Goal: Information Seeking & Learning: Compare options

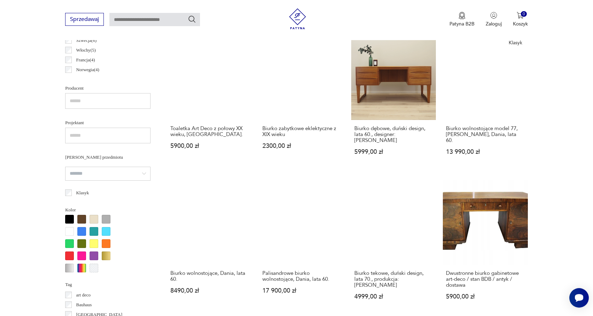
scroll to position [624, 0]
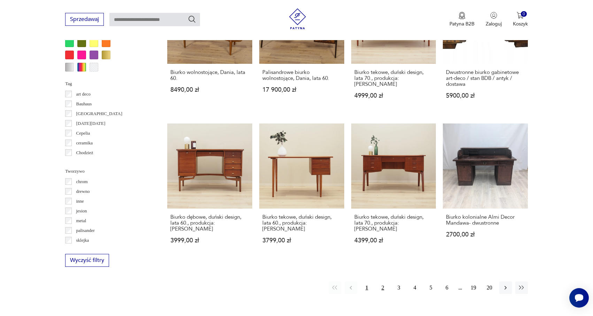
click at [382, 281] on button "2" at bounding box center [383, 287] width 13 height 13
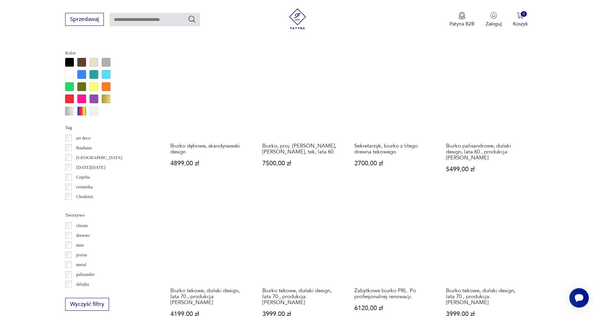
scroll to position [683, 0]
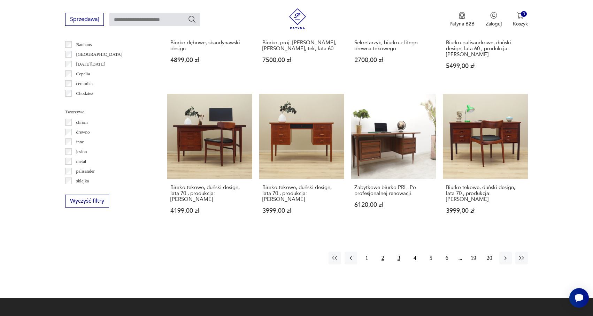
click at [398, 252] on button "3" at bounding box center [399, 258] width 13 height 13
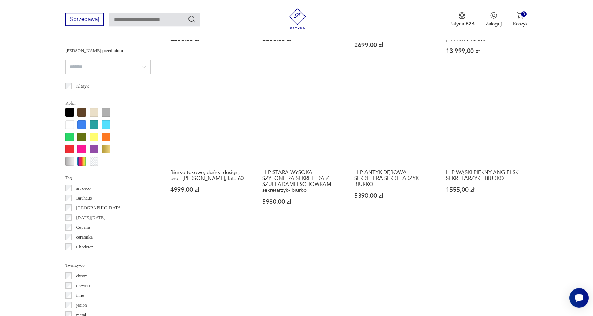
scroll to position [649, 0]
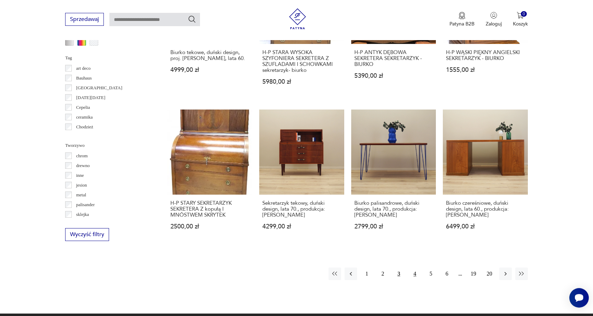
click at [419, 267] on button "4" at bounding box center [415, 273] width 13 height 13
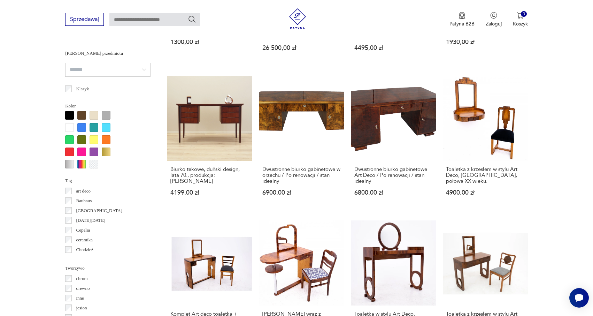
scroll to position [672, 0]
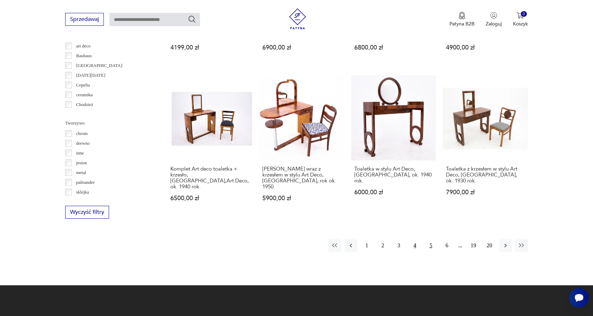
click at [431, 239] on button "5" at bounding box center [431, 245] width 13 height 13
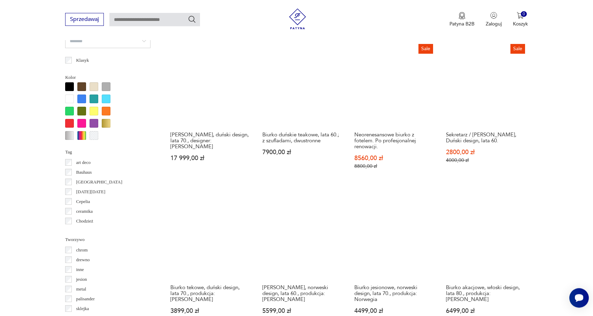
scroll to position [750, 0]
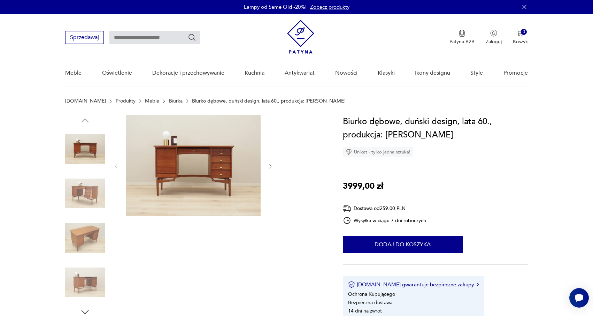
click at [187, 163] on img at bounding box center [193, 165] width 134 height 101
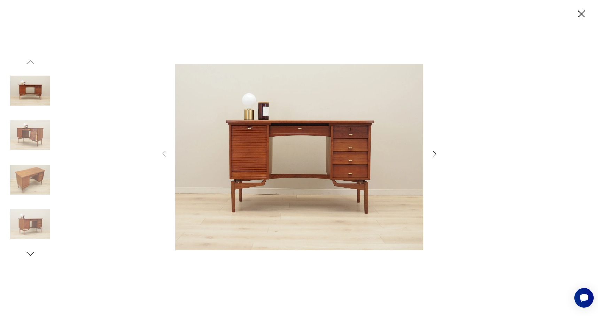
click at [329, 140] on img at bounding box center [299, 157] width 248 height 253
click at [433, 150] on icon "button" at bounding box center [434, 153] width 8 height 8
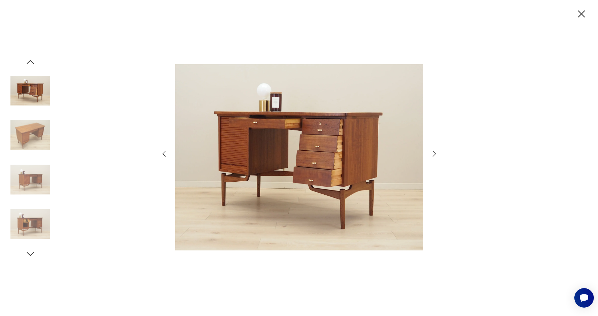
click at [433, 150] on icon "button" at bounding box center [434, 153] width 8 height 8
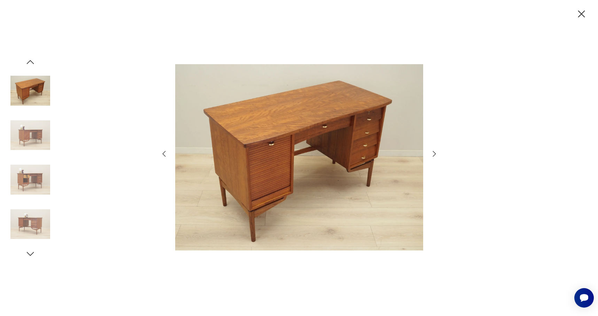
click at [433, 150] on icon "button" at bounding box center [434, 153] width 8 height 8
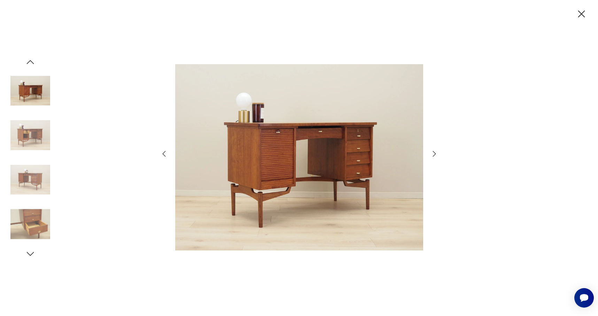
click at [433, 150] on icon "button" at bounding box center [434, 153] width 8 height 8
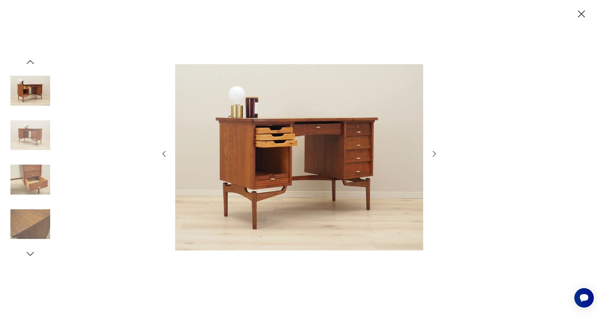
click at [434, 153] on icon "button" at bounding box center [434, 153] width 8 height 8
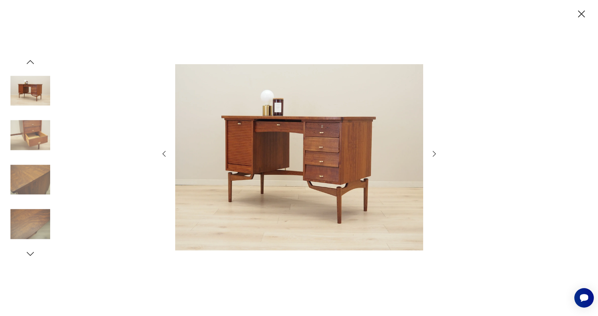
click at [434, 153] on icon "button" at bounding box center [434, 153] width 8 height 8
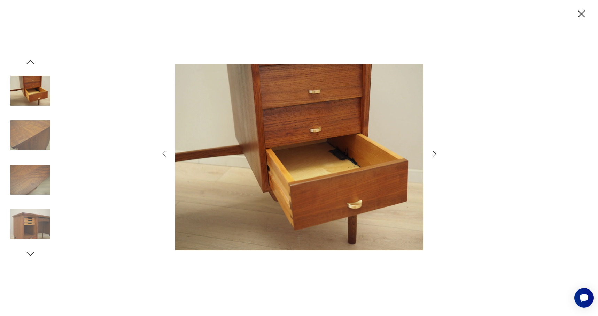
click at [434, 153] on icon "button" at bounding box center [434, 153] width 8 height 8
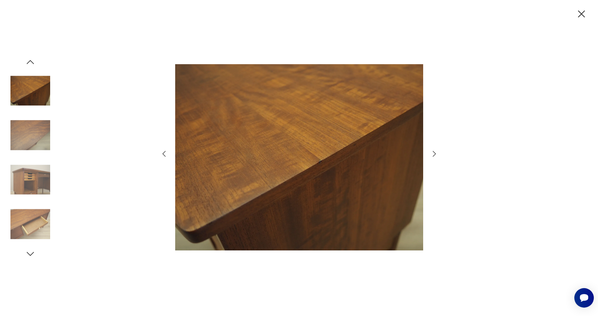
click at [434, 153] on icon "button" at bounding box center [434, 153] width 8 height 8
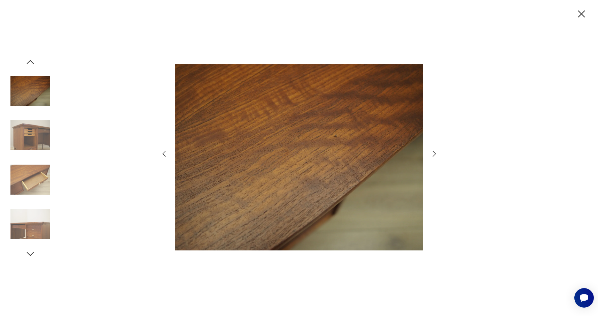
click at [434, 153] on icon "button" at bounding box center [434, 153] width 8 height 8
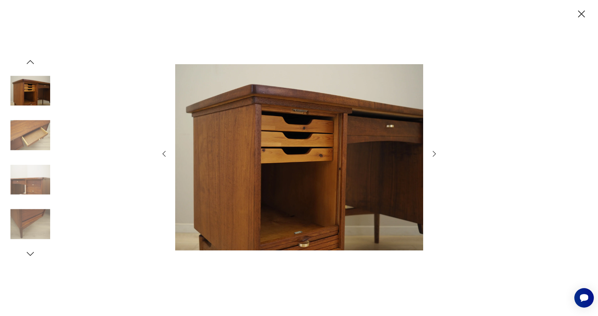
click at [434, 153] on icon "button" at bounding box center [434, 153] width 8 height 8
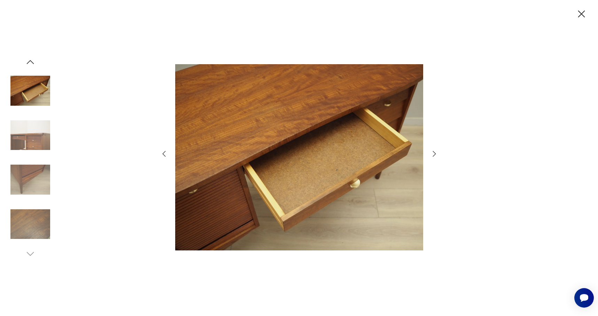
click at [167, 151] on icon "button" at bounding box center [164, 153] width 8 height 8
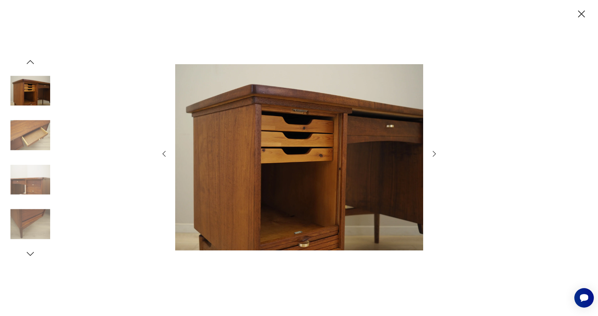
click at [433, 155] on icon "button" at bounding box center [434, 153] width 8 height 8
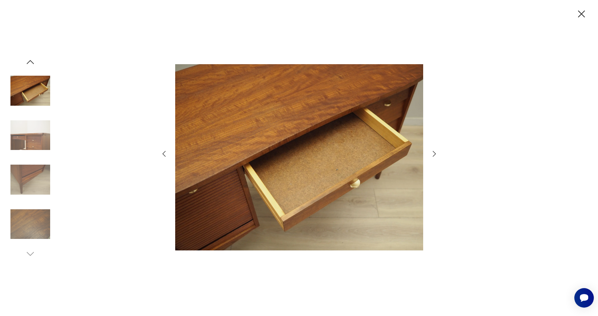
click at [433, 155] on icon "button" at bounding box center [434, 153] width 8 height 8
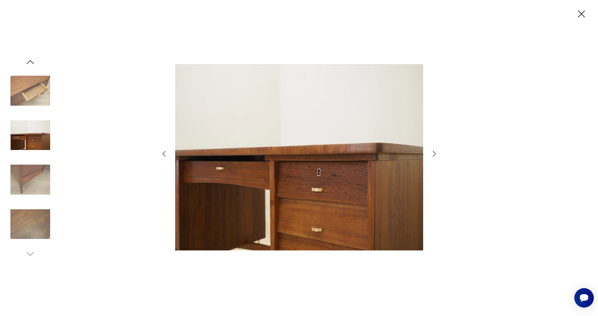
click at [433, 155] on icon "button" at bounding box center [434, 153] width 8 height 8
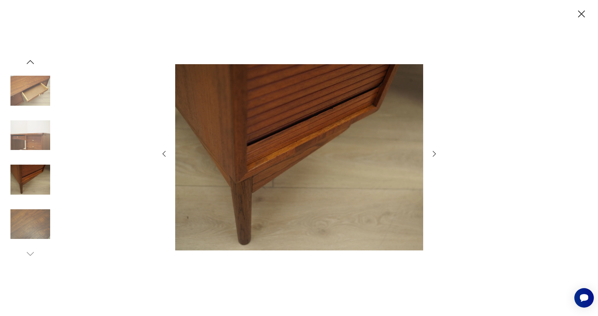
click at [433, 155] on icon "button" at bounding box center [434, 153] width 8 height 8
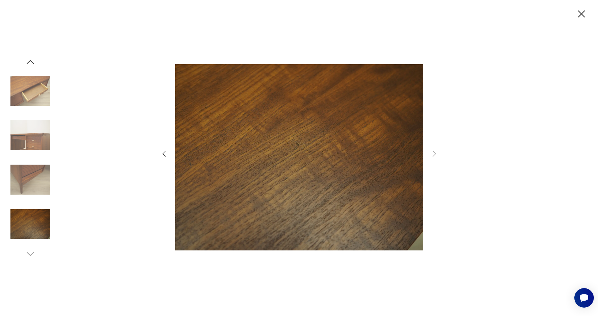
click at [580, 10] on icon "button" at bounding box center [582, 14] width 12 height 12
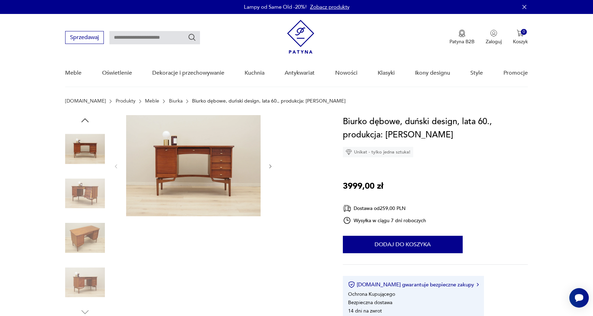
scroll to position [206, 0]
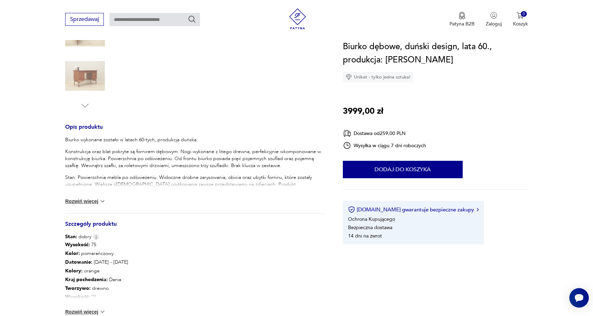
click at [95, 202] on button "Rozwiń więcej" at bounding box center [85, 201] width 40 height 7
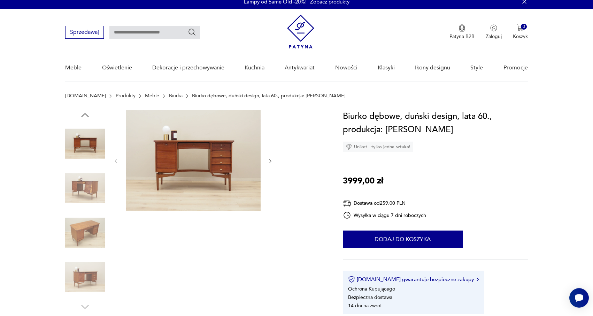
scroll to position [11, 0]
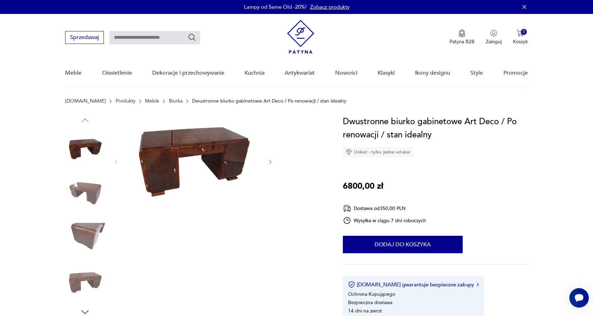
click at [271, 160] on icon "button" at bounding box center [271, 162] width 6 height 6
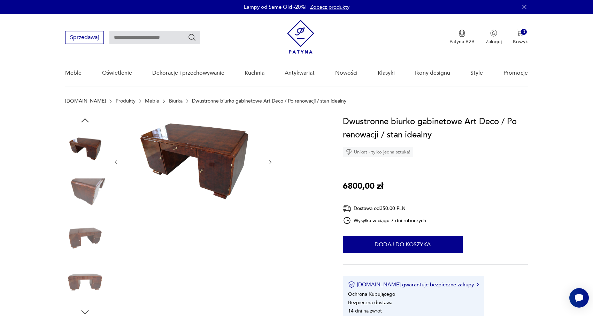
click at [271, 160] on icon "button" at bounding box center [271, 162] width 6 height 6
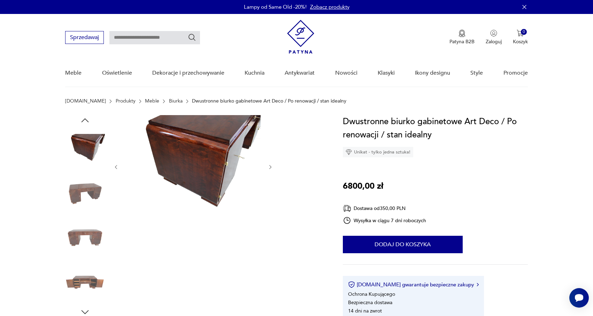
click at [271, 160] on div at bounding box center [193, 167] width 160 height 104
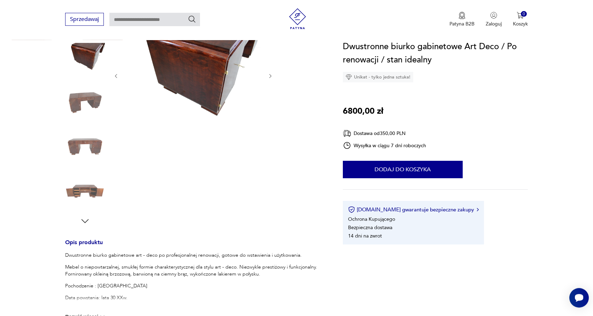
scroll to position [100, 0]
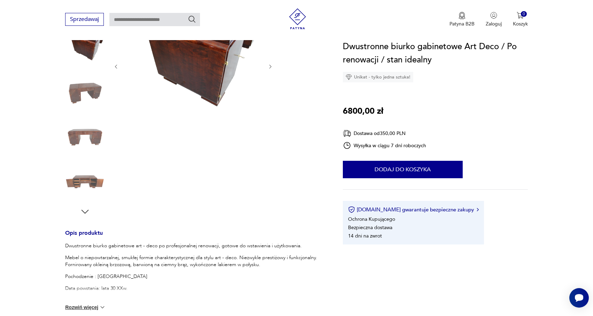
click at [91, 183] on img at bounding box center [85, 182] width 40 height 40
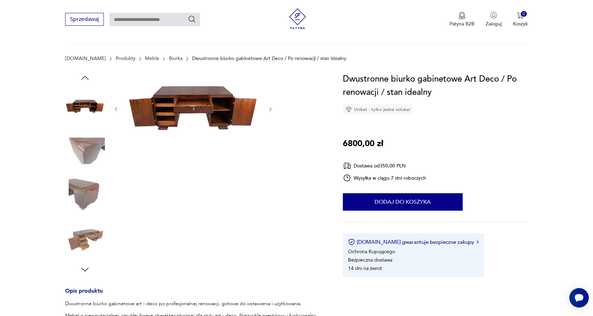
scroll to position [145, 0]
